Goal: Task Accomplishment & Management: Complete application form

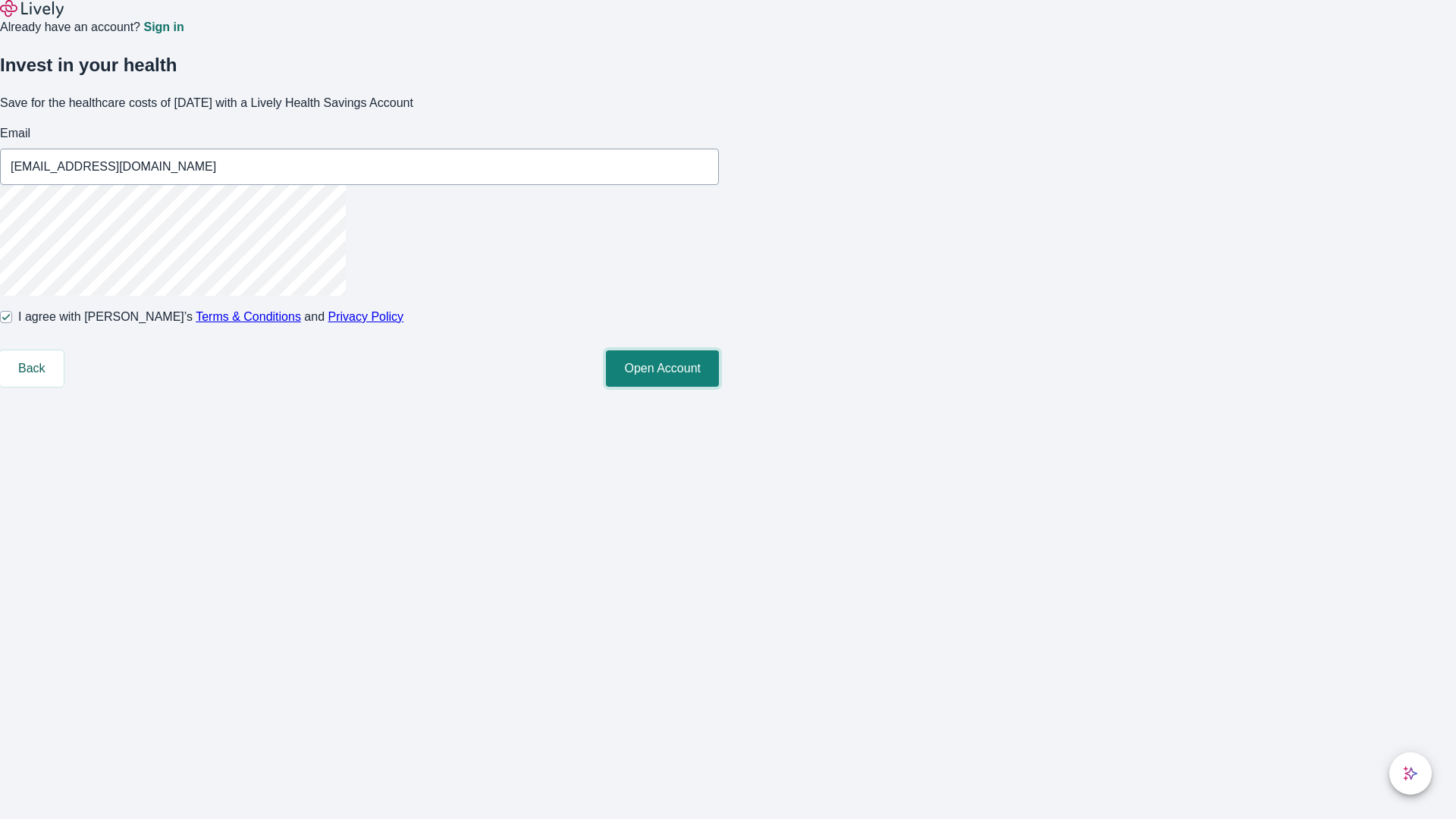
click at [719, 387] on button "Open Account" at bounding box center [662, 369] width 113 height 37
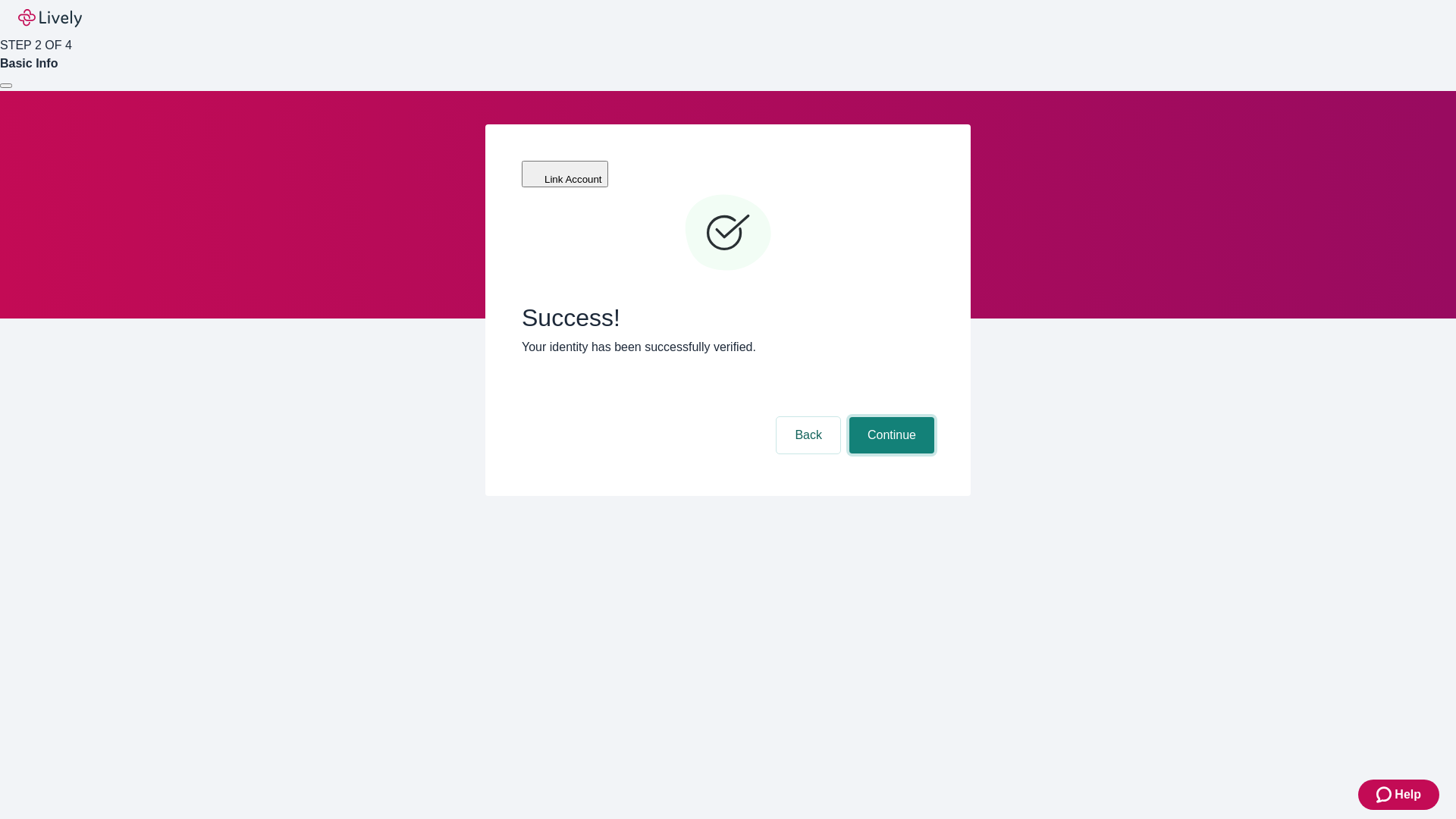
click at [889, 417] on button "Continue" at bounding box center [892, 435] width 85 height 37
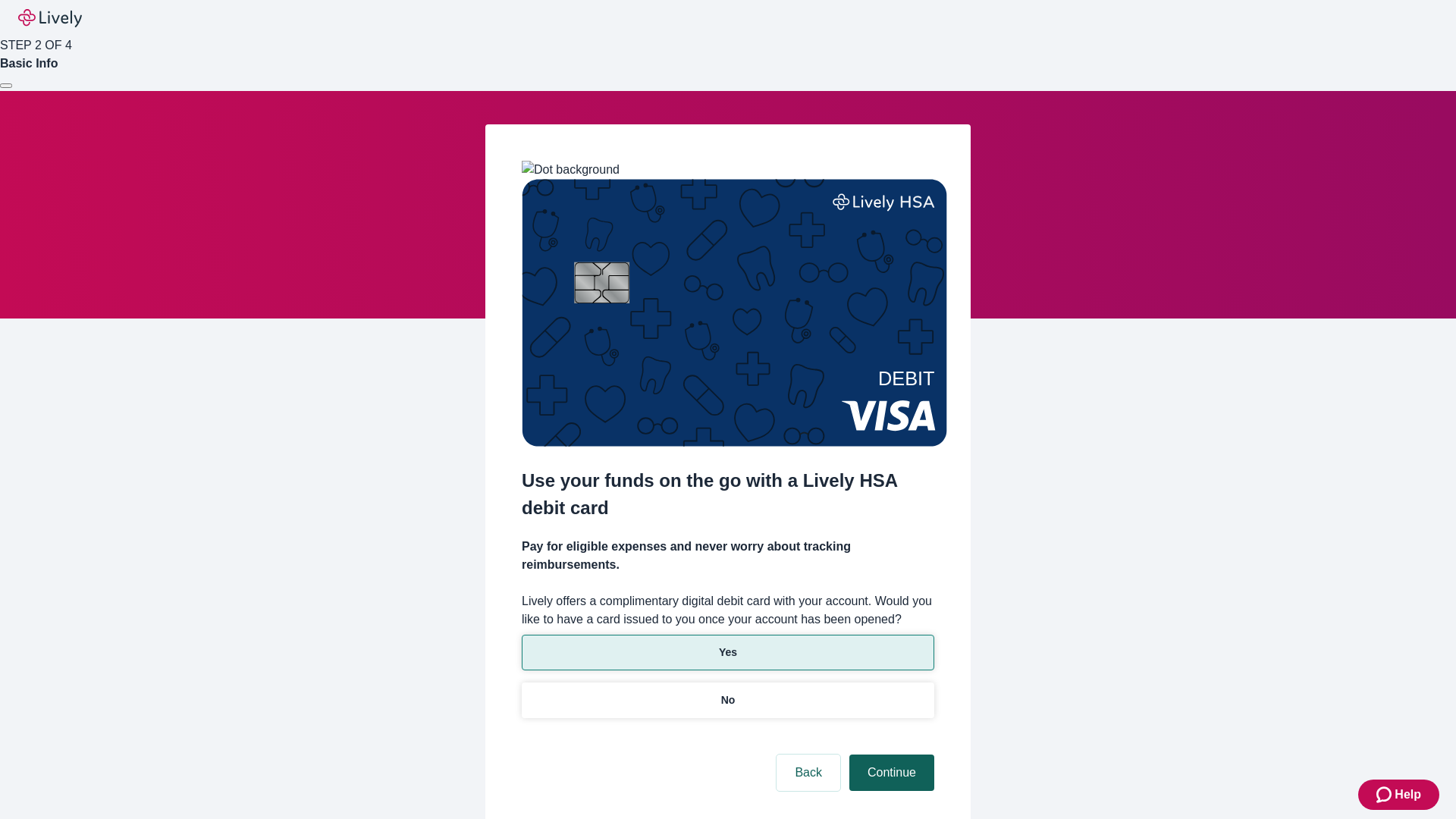
click at [728, 645] on p "Yes" at bounding box center [728, 652] width 18 height 16
click at [889, 755] on button "Continue" at bounding box center [892, 773] width 85 height 37
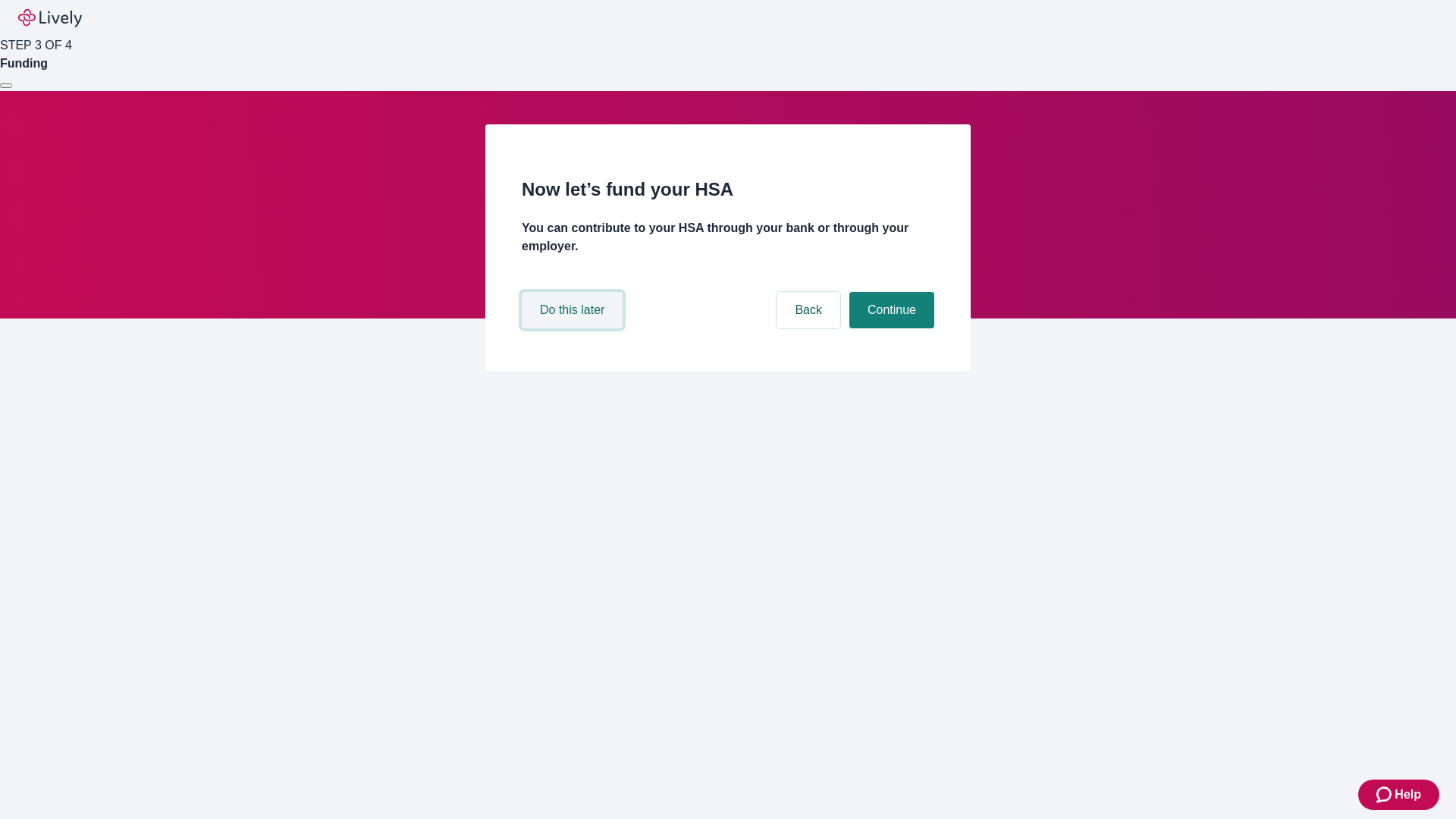
click at [574, 329] on button "Do this later" at bounding box center [572, 310] width 101 height 37
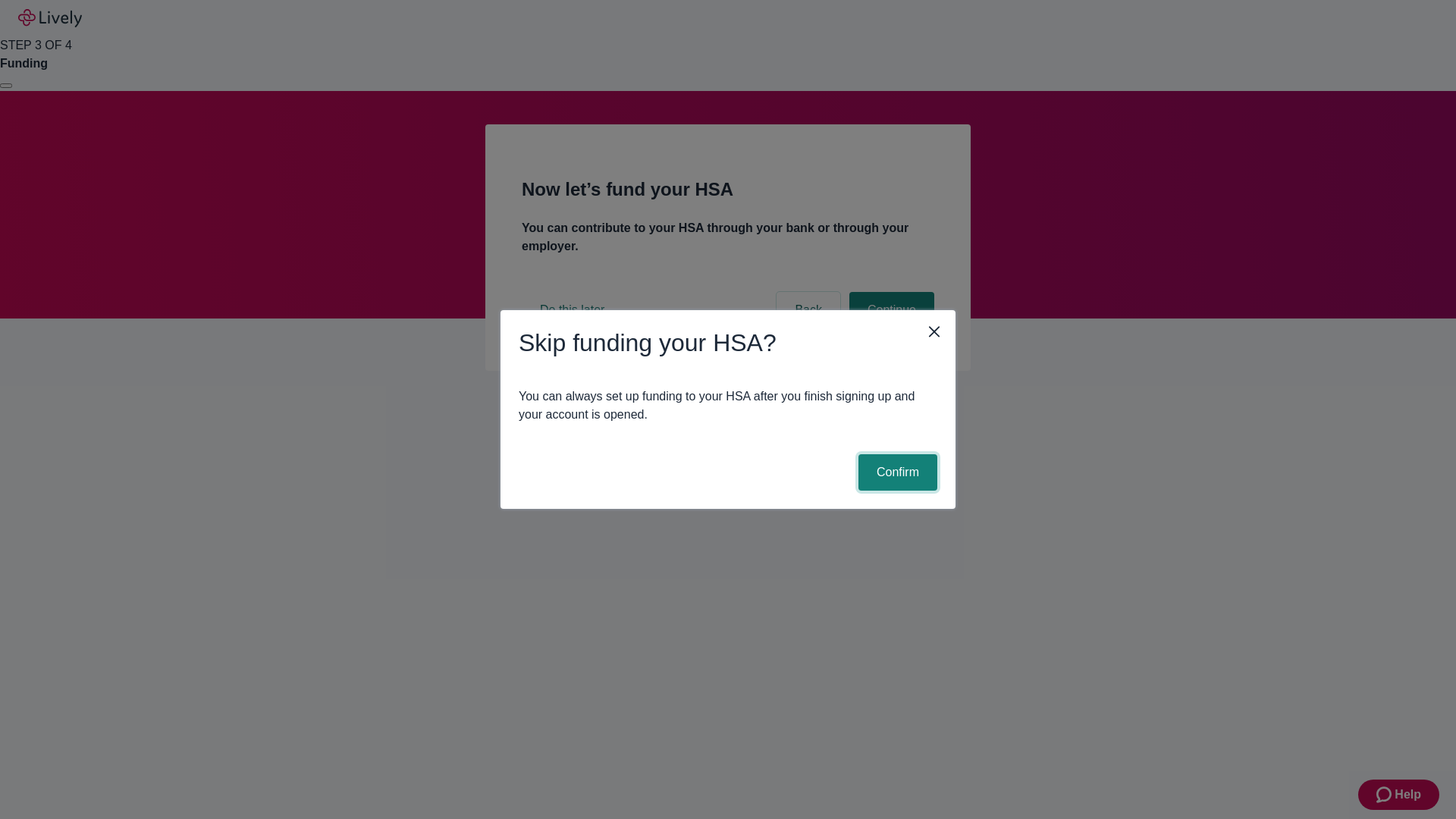
click at [896, 472] on button "Confirm" at bounding box center [898, 473] width 79 height 37
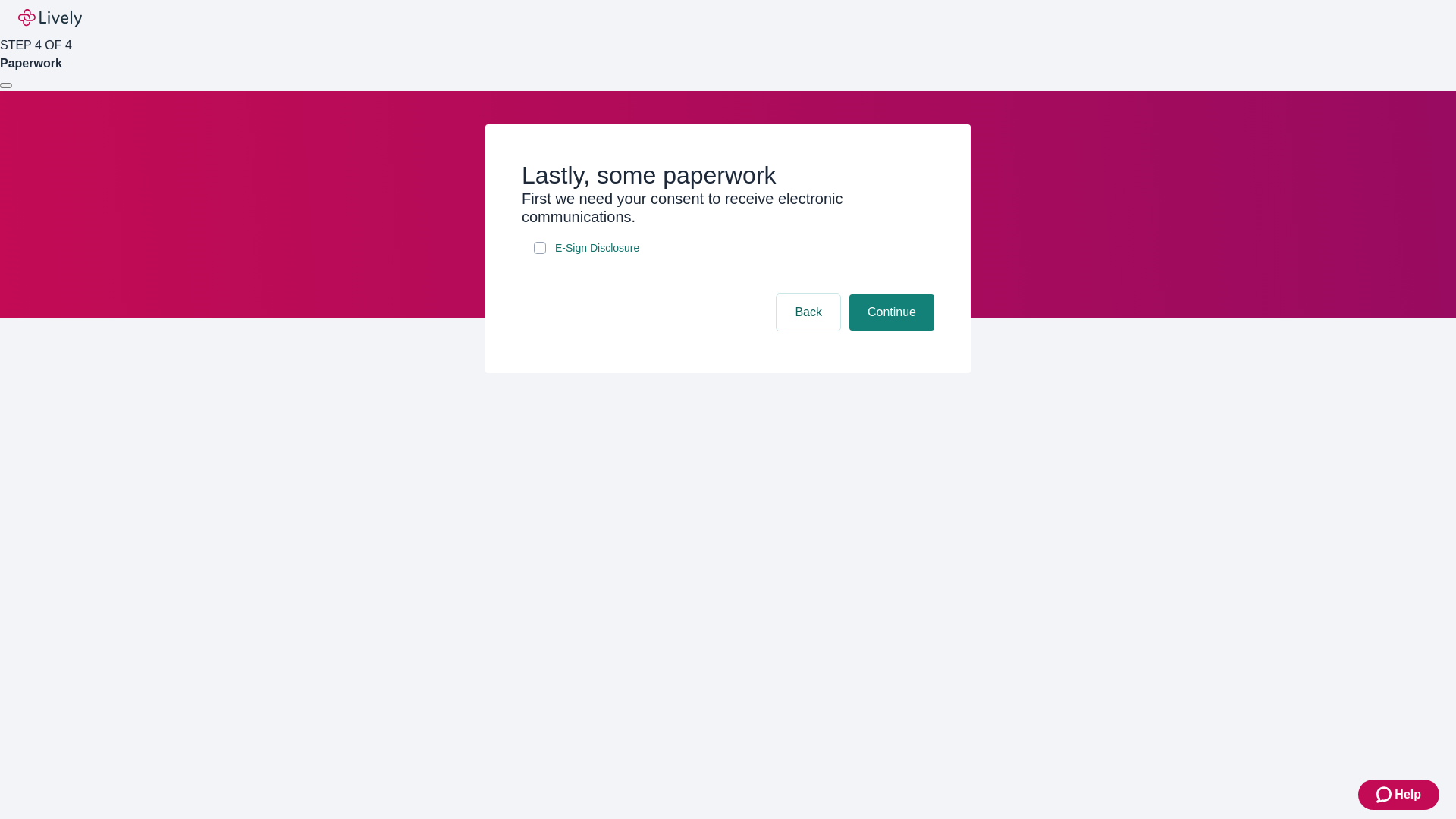
click at [540, 254] on input "E-Sign Disclosure" at bounding box center [540, 248] width 13 height 13
checkbox input "true"
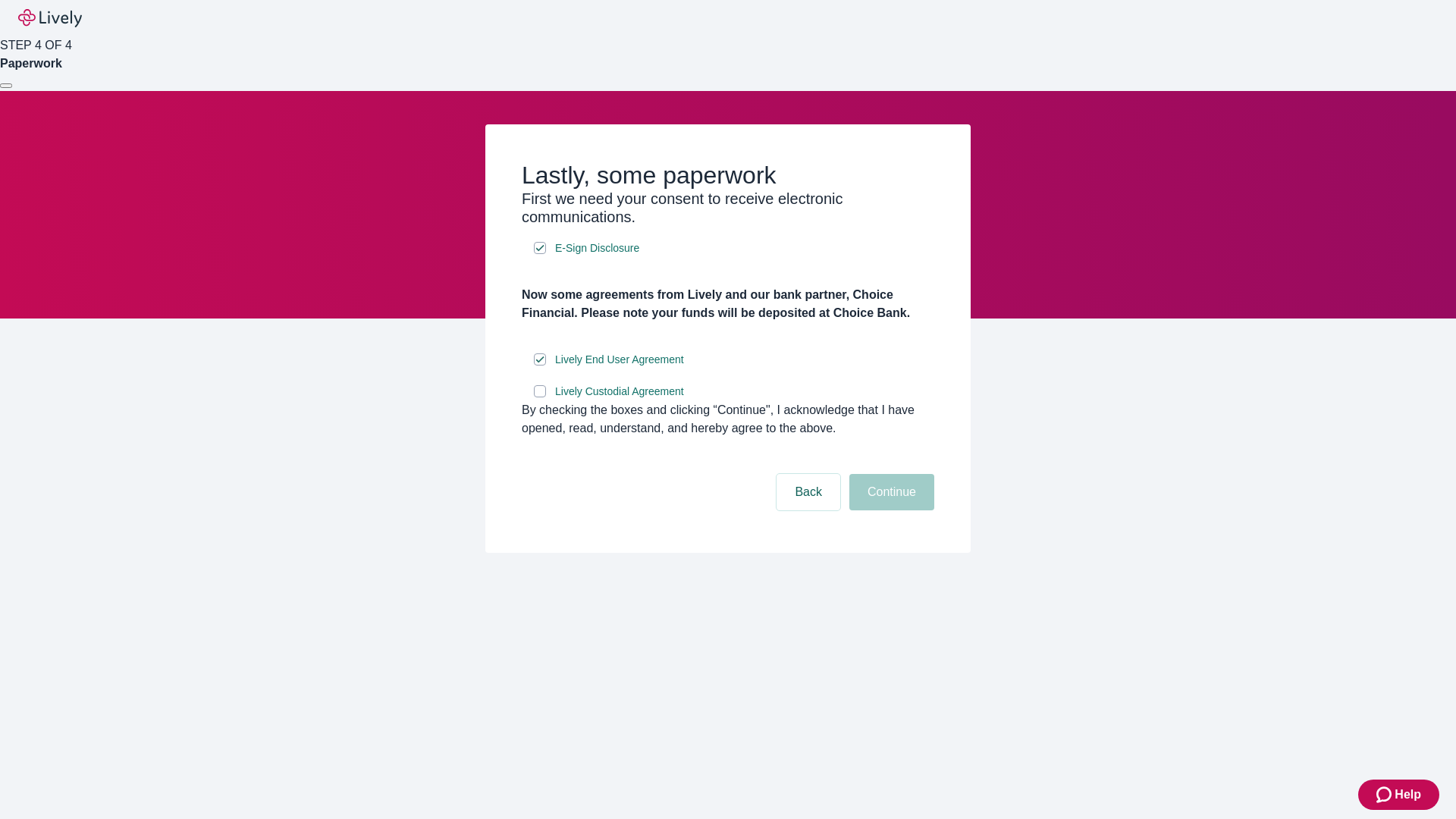
click at [540, 397] on input "Lively Custodial Agreement" at bounding box center [540, 391] width 13 height 13
checkbox input "true"
click at [889, 510] on button "Continue" at bounding box center [892, 492] width 85 height 37
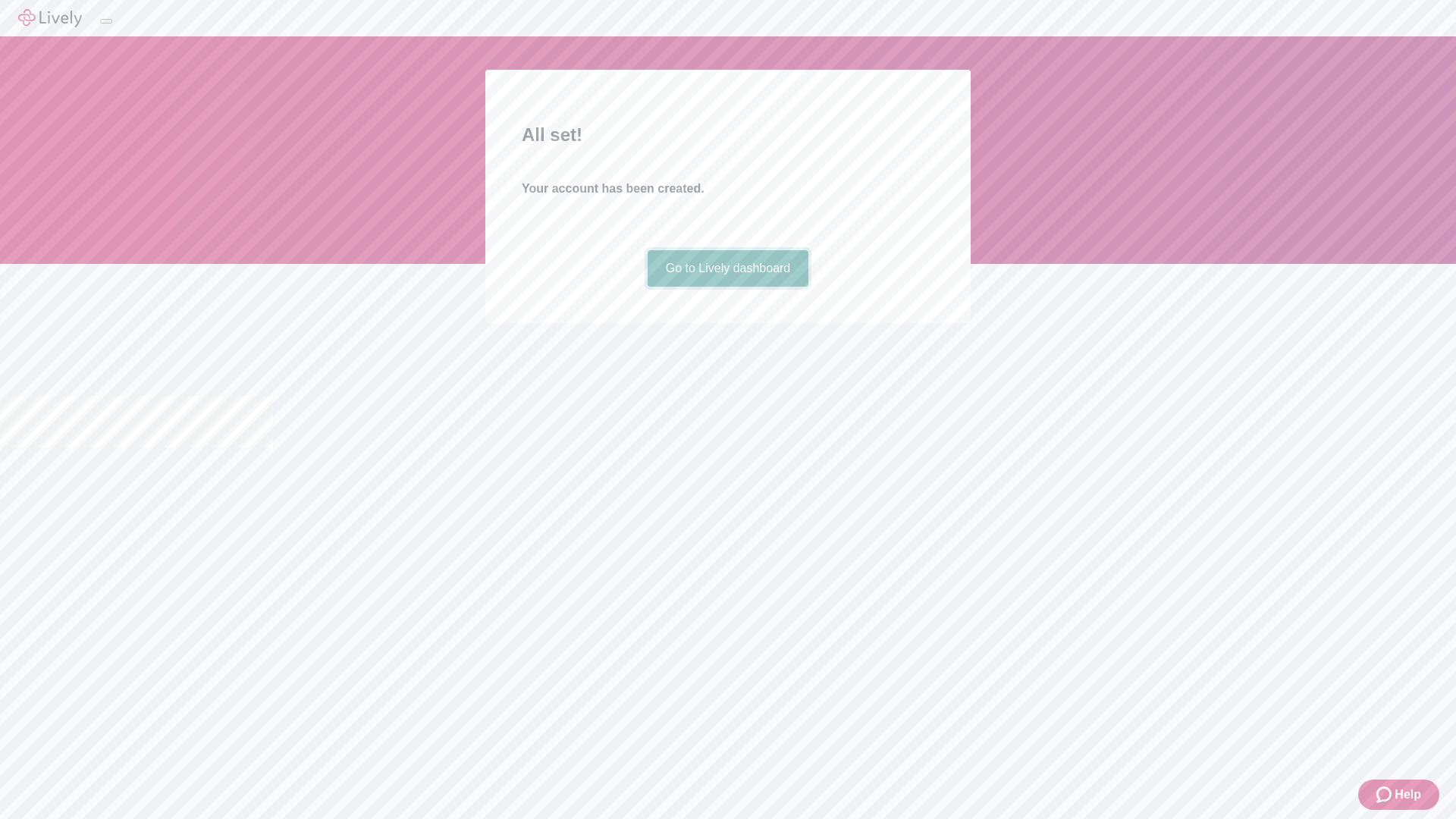
click at [728, 287] on link "Go to Lively dashboard" at bounding box center [728, 269] width 162 height 37
